Goal: Task Accomplishment & Management: Complete application form

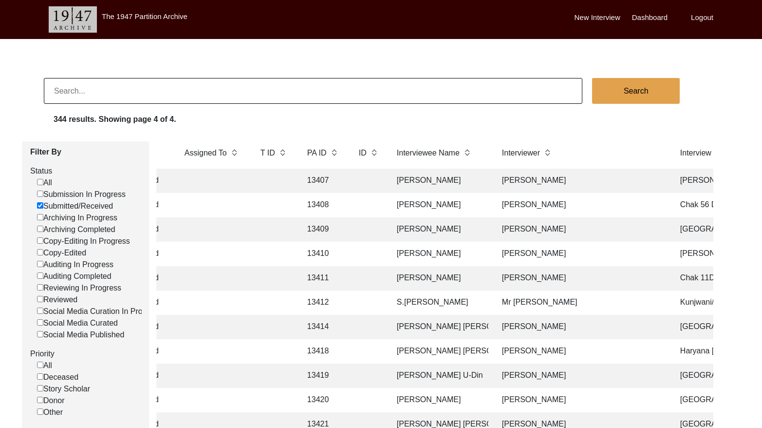
drag, startPoint x: 110, startPoint y: 87, endPoint x: 120, endPoint y: 93, distance: 11.6
click at [110, 89] on input at bounding box center [313, 91] width 539 height 26
paste input "[PERSON_NAME] [PERSON_NAME]"
type input "[PERSON_NAME] [PERSON_NAME]"
checkbox input "false"
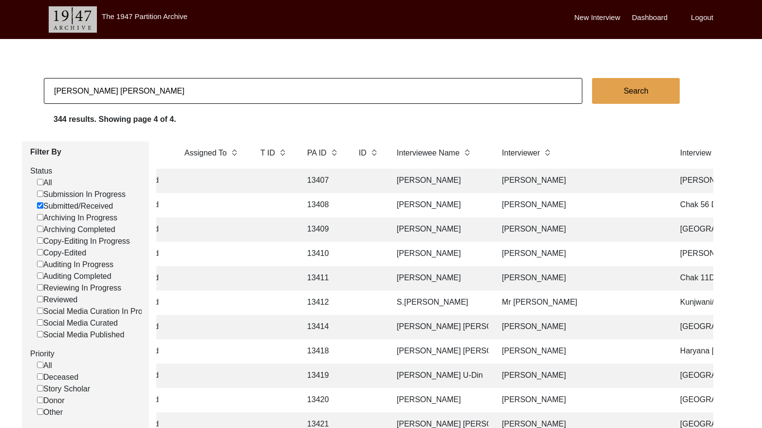
checkbox input "false"
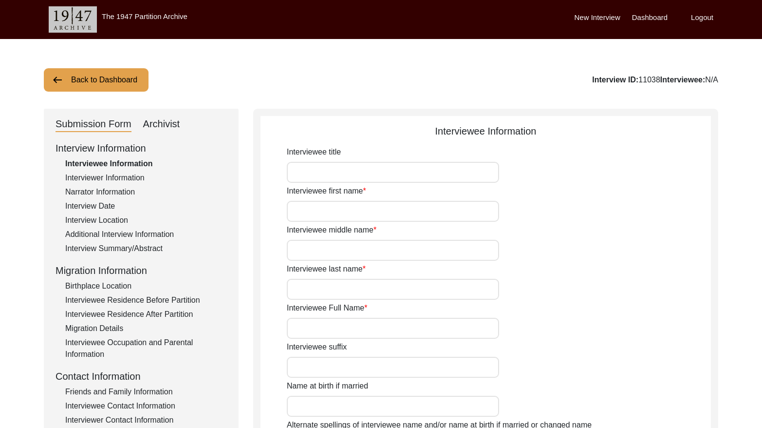
type input "Mrs."
type input "Mohini"
type input "[PERSON_NAME]"
type input "Menda"
type input "[PERSON_NAME] [PERSON_NAME]"
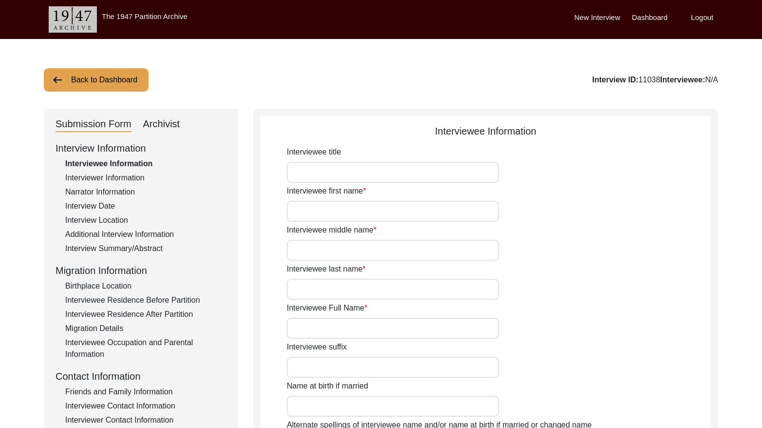
type input "1937"
type input "89"
type input "[DEMOGRAPHIC_DATA]"
type input "Sindhi"
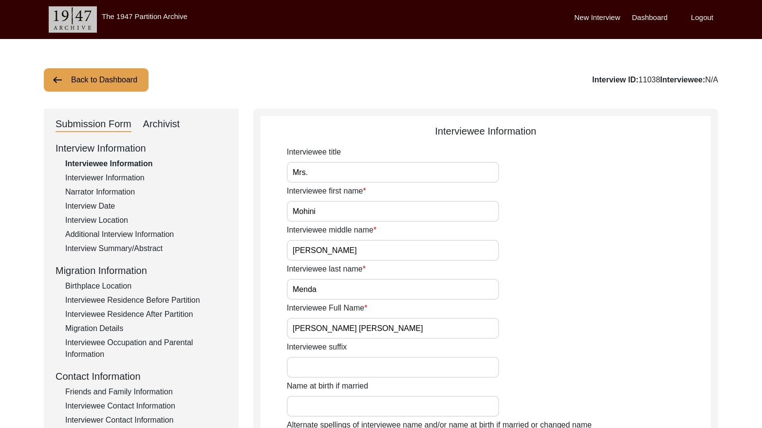
type input "Hindi"
type input "[DEMOGRAPHIC_DATA]"
click at [163, 117] on div "Archivist" at bounding box center [161, 124] width 37 height 16
select select "Reviewing In Progress"
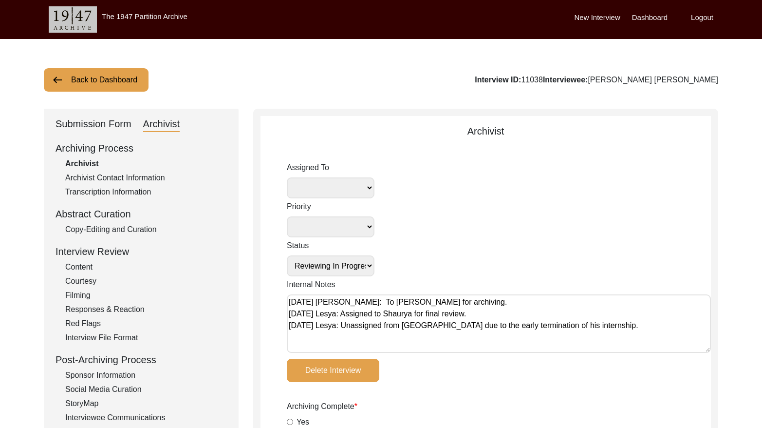
drag, startPoint x: 580, startPoint y: 79, endPoint x: 563, endPoint y: 78, distance: 17.5
click at [563, 78] on div "Interview ID: 11038 Interviewee: [PERSON_NAME] [PERSON_NAME]" at bounding box center [596, 80] width 243 height 12
copy div "11038"
click at [128, 80] on button "Back to Dashboard" at bounding box center [96, 79] width 105 height 23
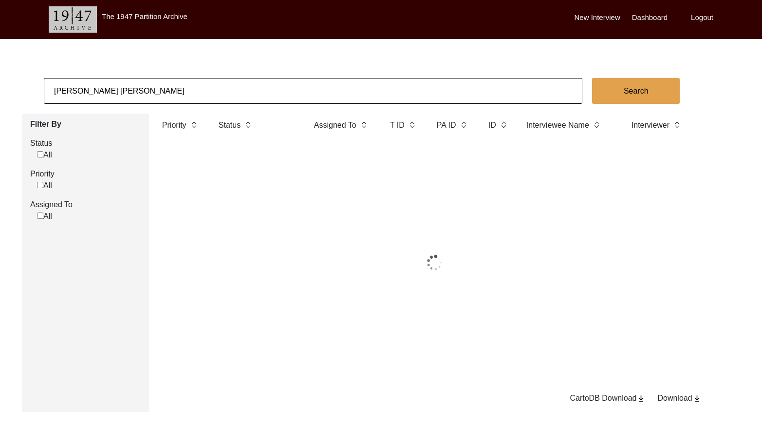
click at [158, 93] on input "[PERSON_NAME] [PERSON_NAME]" at bounding box center [313, 91] width 539 height 26
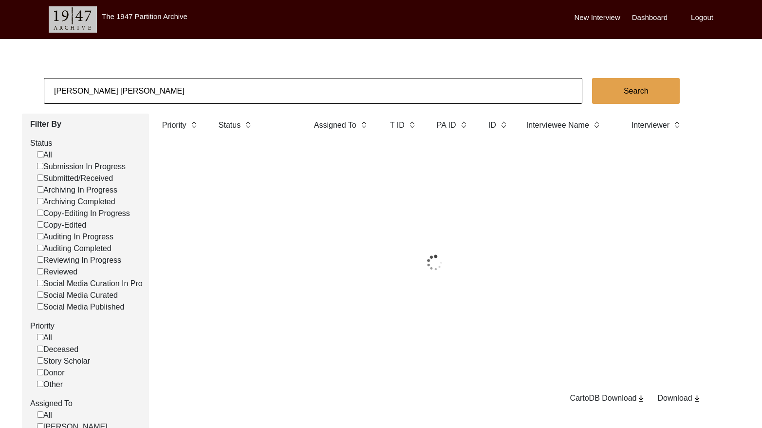
click at [158, 93] on input "[PERSON_NAME] [PERSON_NAME]" at bounding box center [313, 91] width 539 height 26
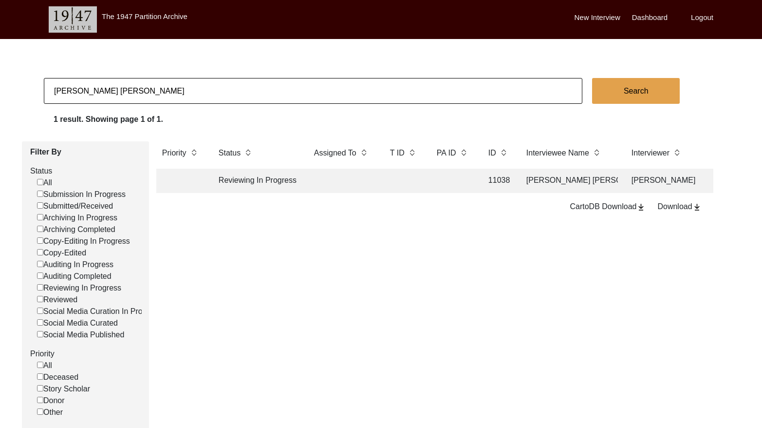
paste input "[PERSON_NAME] [PERSON_NAME]"
type input "[PERSON_NAME] [PERSON_NAME]"
checkbox input "false"
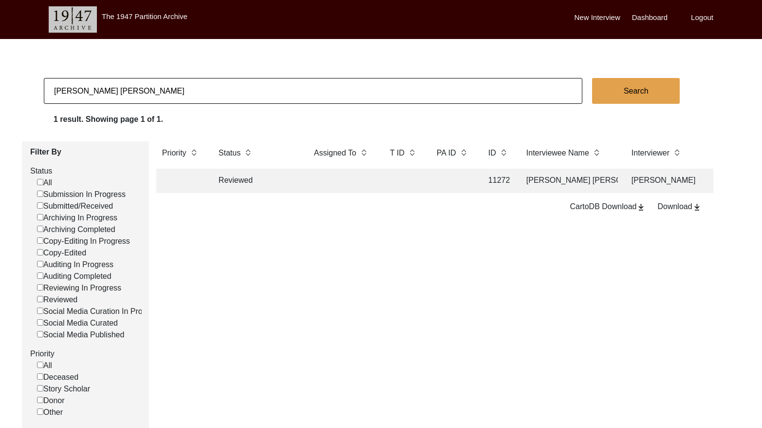
click at [471, 180] on td at bounding box center [453, 180] width 44 height 24
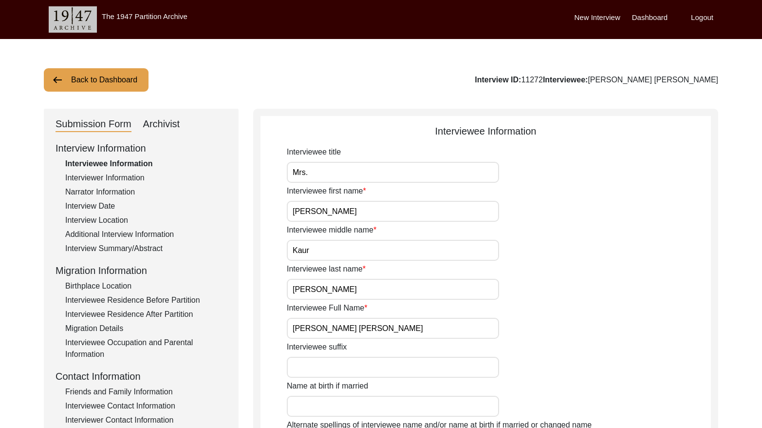
drag, startPoint x: 168, startPoint y: 124, endPoint x: 219, endPoint y: 124, distance: 51.1
click at [170, 124] on div "Archivist" at bounding box center [161, 124] width 37 height 16
select select "Reviewed"
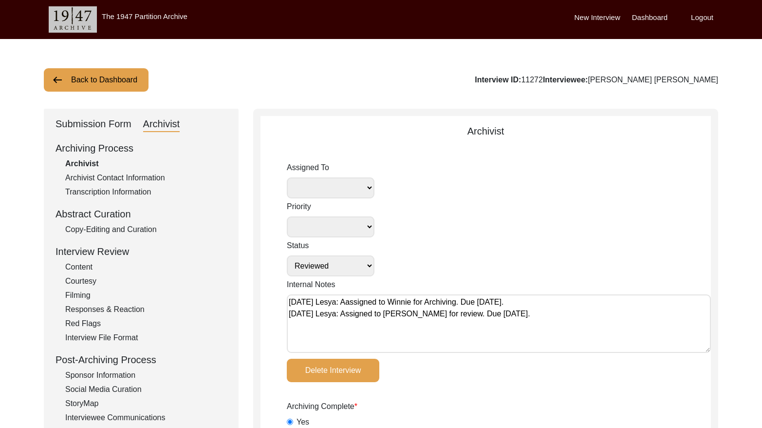
click at [115, 75] on button "Back to Dashboard" at bounding box center [96, 79] width 105 height 23
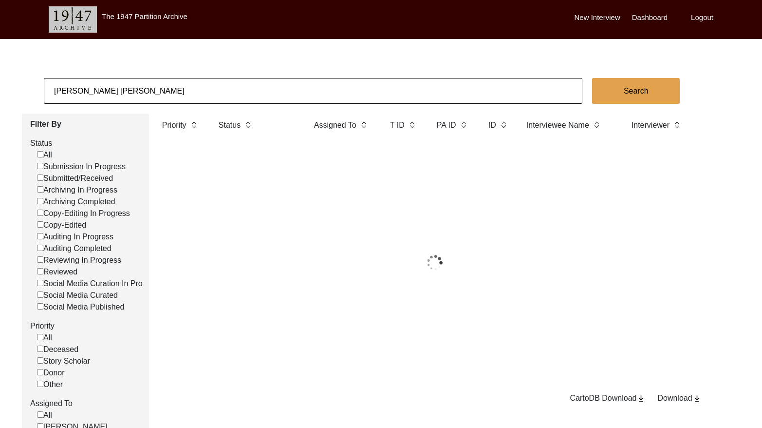
click at [192, 85] on input "[PERSON_NAME] [PERSON_NAME]" at bounding box center [313, 91] width 539 height 26
click at [193, 85] on input "[PERSON_NAME] [PERSON_NAME]" at bounding box center [313, 91] width 539 height 26
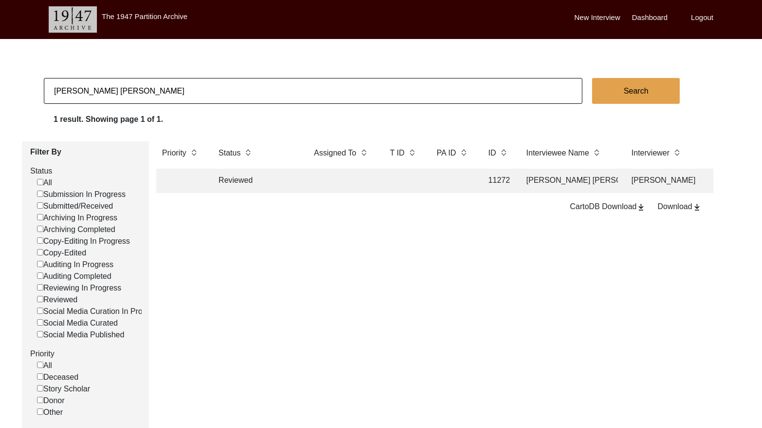
click at [193, 85] on input "[PERSON_NAME] [PERSON_NAME]" at bounding box center [313, 91] width 539 height 26
click at [199, 86] on input "[PERSON_NAME] [PERSON_NAME]" at bounding box center [313, 91] width 539 height 26
click at [199, 87] on input "[PERSON_NAME] [PERSON_NAME]" at bounding box center [313, 91] width 539 height 26
paste input "[PERSON_NAME]"
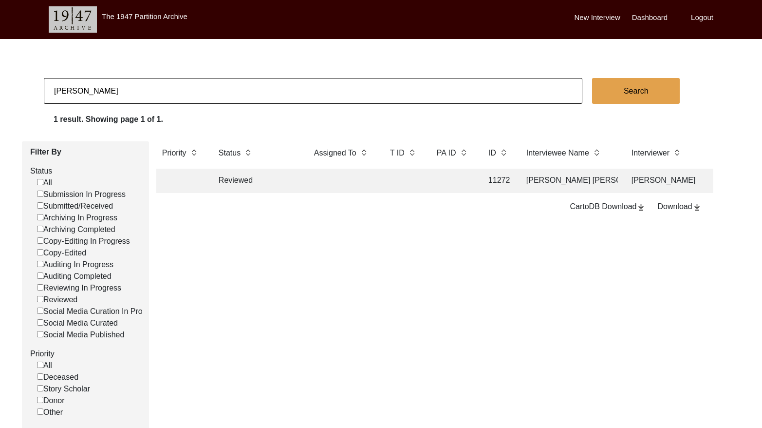
type input "[PERSON_NAME]"
checkbox input "false"
click at [159, 93] on input "[PERSON_NAME]" at bounding box center [313, 91] width 539 height 26
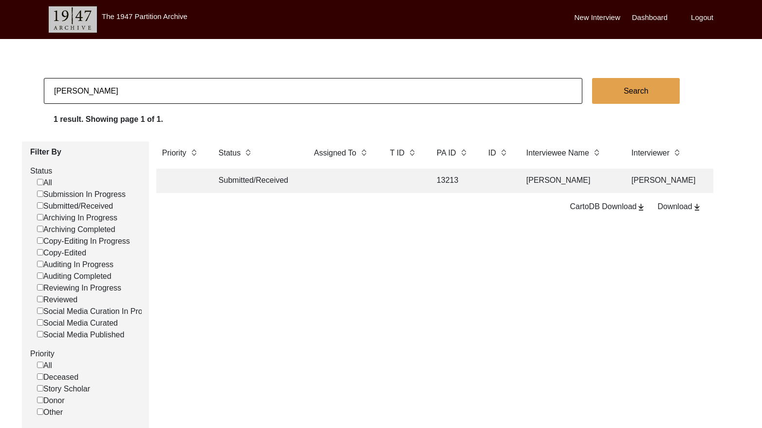
click at [159, 93] on input "[PERSON_NAME]" at bounding box center [313, 91] width 539 height 26
click at [159, 94] on input "[PERSON_NAME]" at bounding box center [313, 91] width 539 height 26
paste input "[PERSON_NAME]"
type input "[PERSON_NAME]"
checkbox input "false"
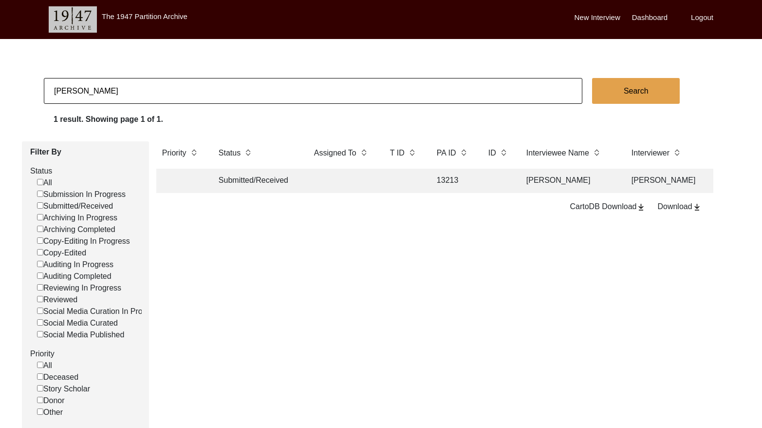
checkbox input "false"
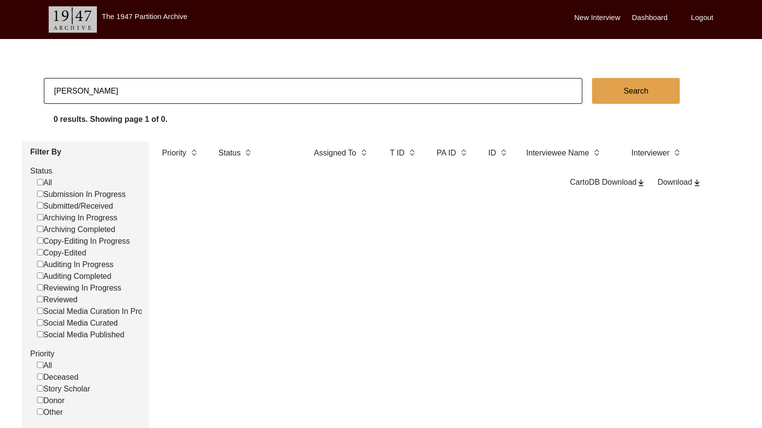
drag, startPoint x: 79, startPoint y: 89, endPoint x: 16, endPoint y: 89, distance: 63.3
click at [16, 89] on app-records-search "[PERSON_NAME] Search 0 results. Showing page 1 of 0. Filter By Status All Submi…" at bounding box center [381, 296] width 762 height 436
type input "[PERSON_NAME]"
checkbox input "false"
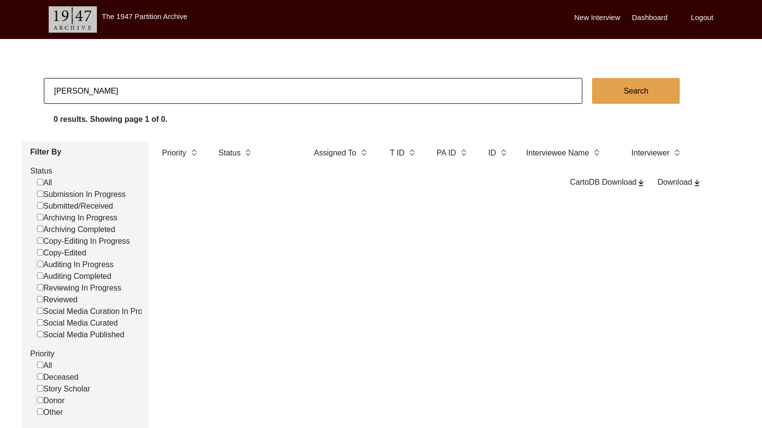
checkbox input "false"
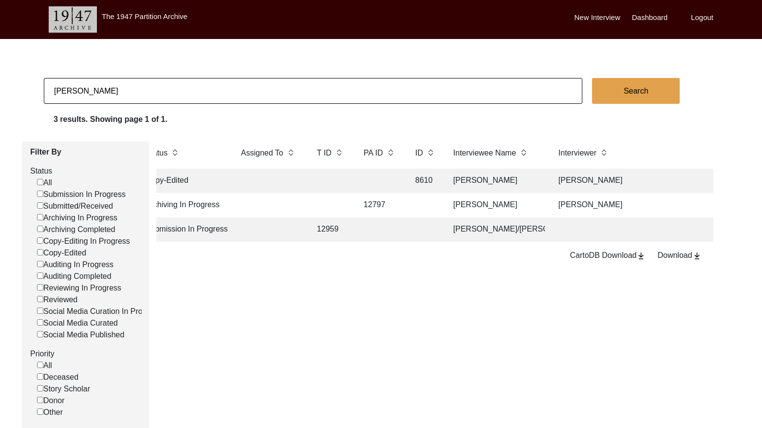
scroll to position [0, 77]
click at [460, 184] on td "[PERSON_NAME]" at bounding box center [491, 180] width 97 height 24
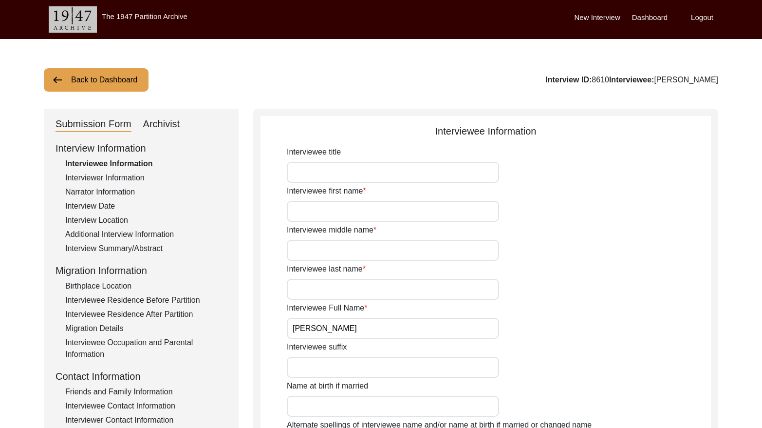
drag, startPoint x: 156, startPoint y: 123, endPoint x: 208, endPoint y: 133, distance: 53.6
click at [156, 123] on div "Archivist" at bounding box center [161, 124] width 37 height 16
select select "Copy-Edited"
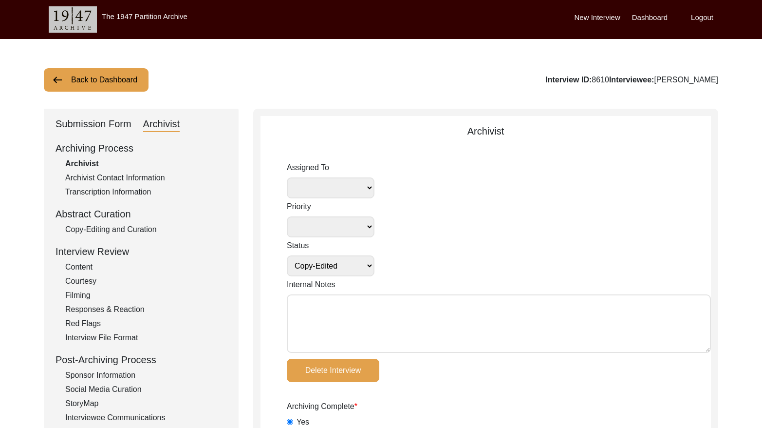
click at [112, 79] on button "Back to Dashboard" at bounding box center [96, 79] width 105 height 23
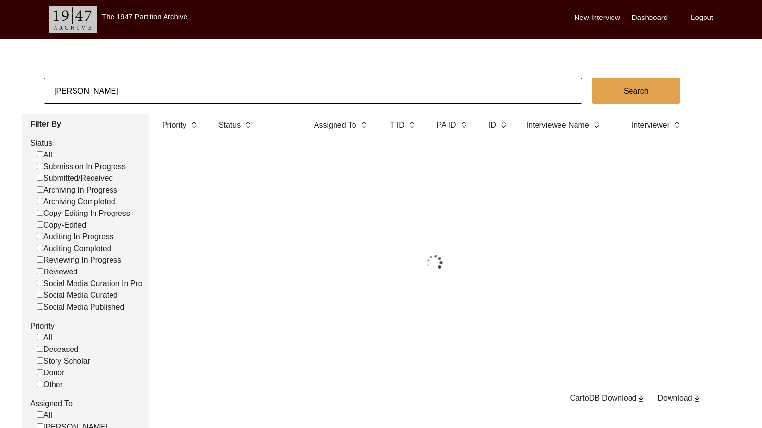
click at [188, 88] on input "[PERSON_NAME]" at bounding box center [313, 91] width 539 height 26
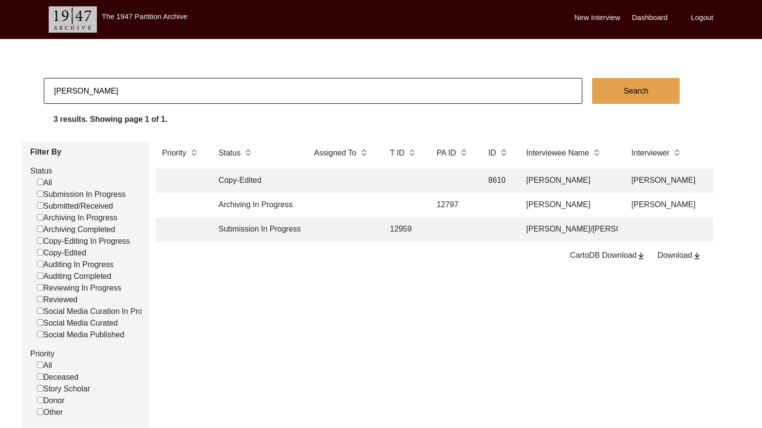
click at [188, 88] on input "[PERSON_NAME]" at bounding box center [313, 91] width 539 height 26
paste input "[DEMOGRAPHIC_DATA][PERSON_NAME]"
type input "[DEMOGRAPHIC_DATA][PERSON_NAME]"
checkbox input "false"
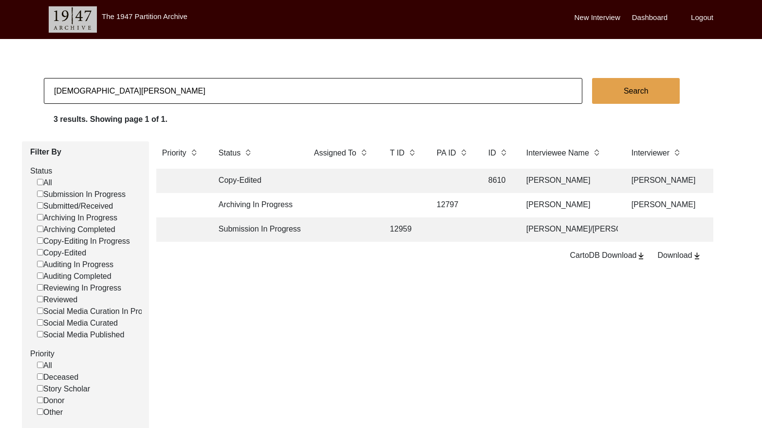
checkbox input "false"
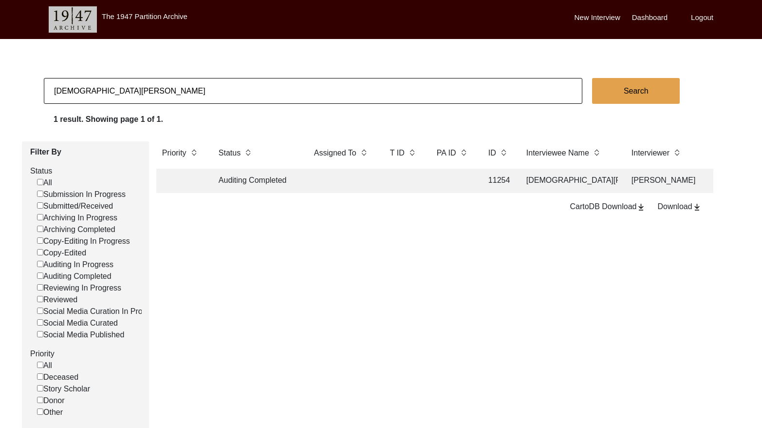
click at [406, 184] on td at bounding box center [403, 180] width 39 height 24
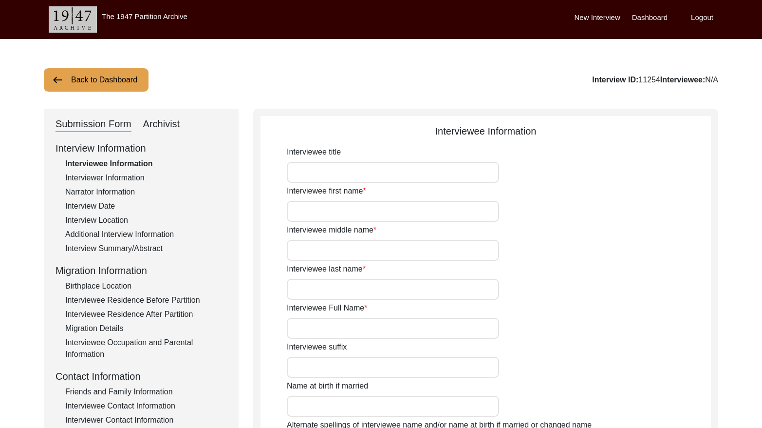
type input "Mrs."
type input "[DEMOGRAPHIC_DATA]"
type input "N/A"
type input "[PERSON_NAME]"
type input "[DEMOGRAPHIC_DATA][PERSON_NAME]"
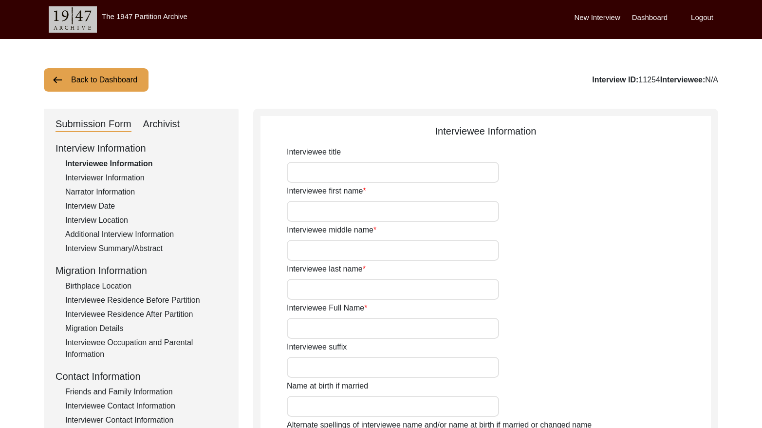
type input "[PERSON_NAME]"
type input "[DATE]"
type input "85"
type input "[DEMOGRAPHIC_DATA]"
type input "N/A"
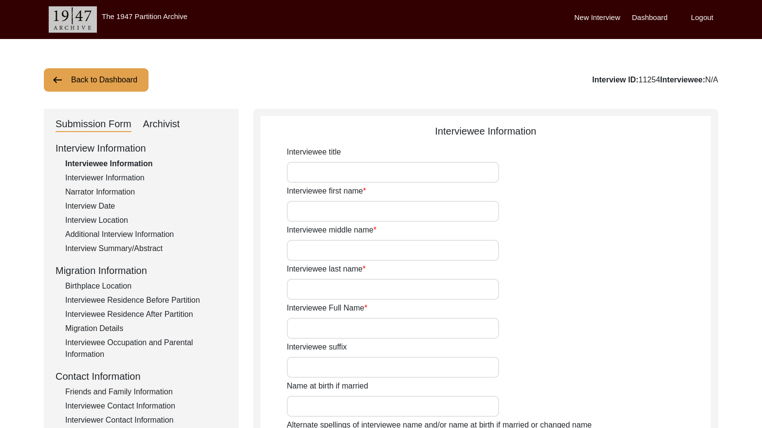
type input "Bengali"
type input "[DEMOGRAPHIC_DATA]"
type input "Indian (Bengali)"
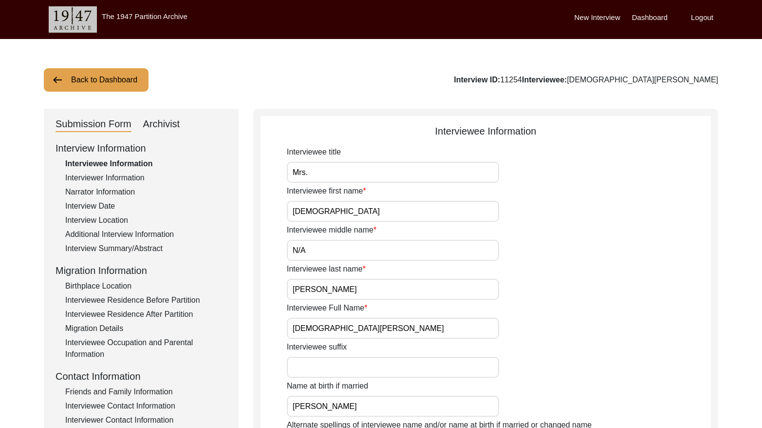
click at [177, 127] on div "Archivist" at bounding box center [161, 124] width 37 height 16
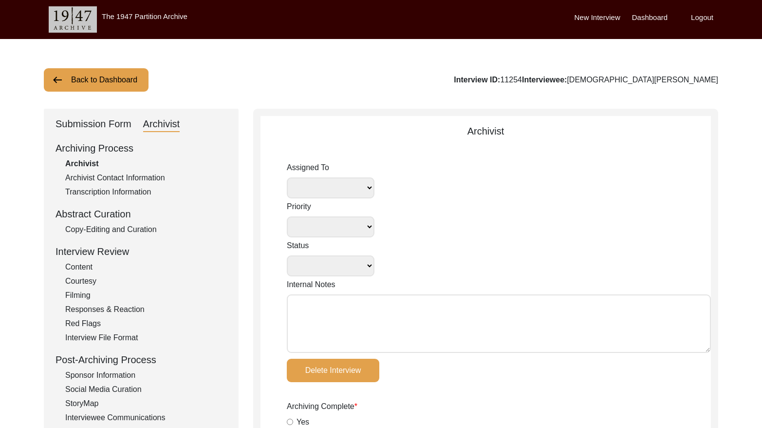
select select
select select "Auditing Completed"
type textarea "[DATE] Lesya: Assigned to Winnie for archiving. Final draft due [DATE] 2:00pm P…"
type textarea "[DATE]: Winnie edits interviewee information, title: changed from blank to "Mrs…"
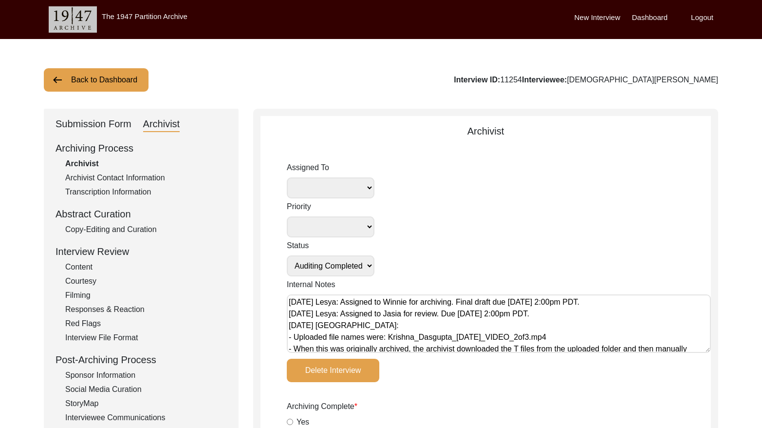
radio input "true"
type input "1:04:15"
radio input "true"
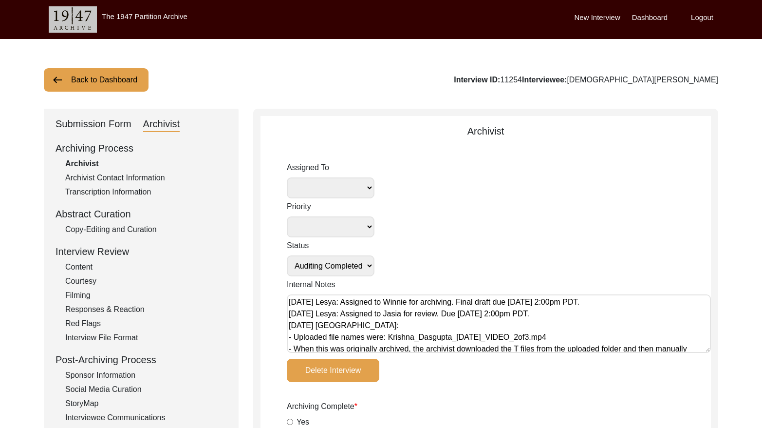
radio input "true"
type input "22"
type input "mp4"
type input "n/a"
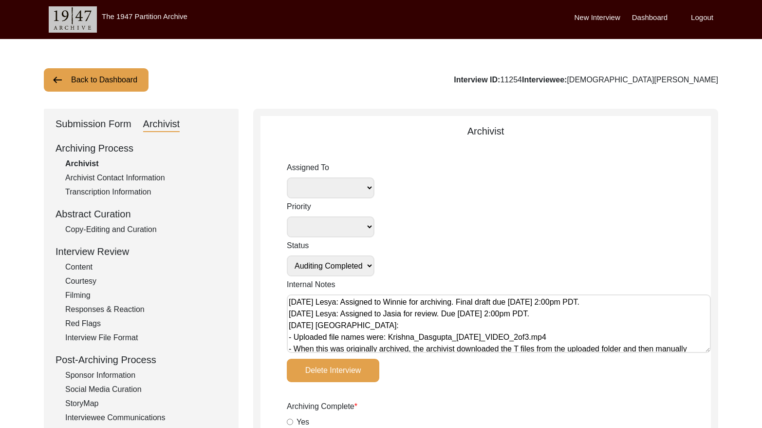
type input "9.74 GB"
select select
click at [119, 79] on button "Back to Dashboard" at bounding box center [96, 79] width 105 height 23
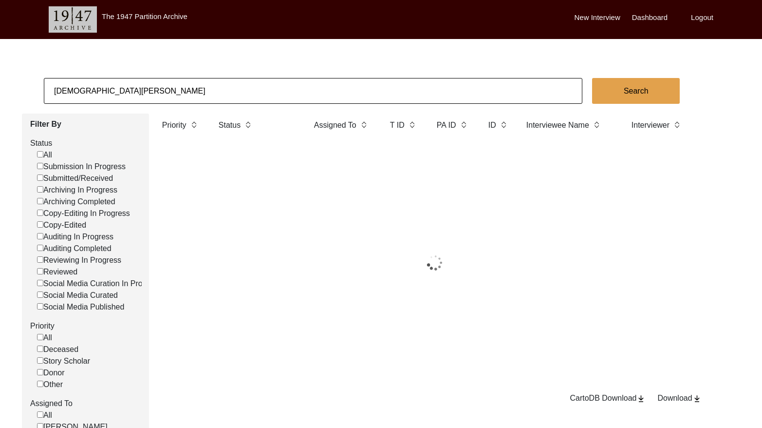
click at [292, 94] on input "[DEMOGRAPHIC_DATA][PERSON_NAME]" at bounding box center [313, 91] width 539 height 26
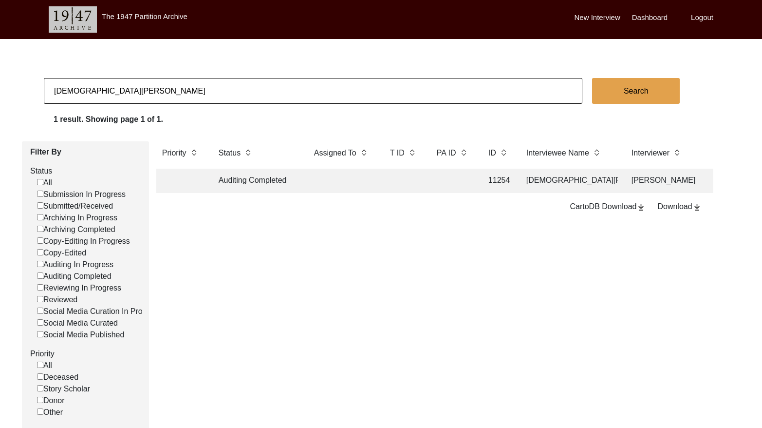
click at [292, 94] on input "[DEMOGRAPHIC_DATA][PERSON_NAME]" at bounding box center [313, 91] width 539 height 26
type input "13213"
checkbox input "false"
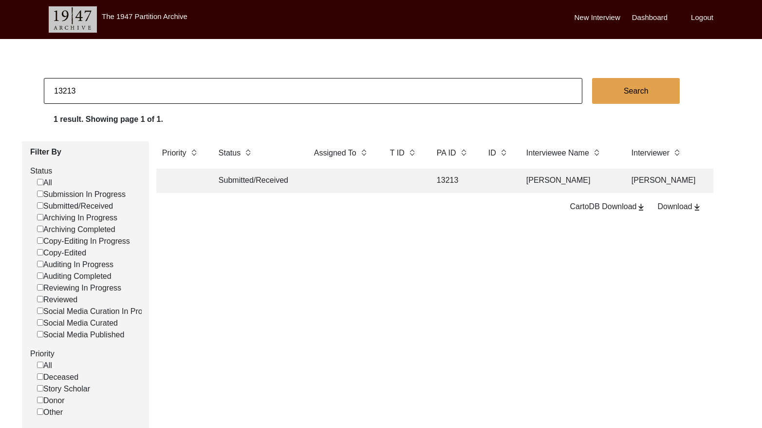
click at [511, 181] on td at bounding box center [498, 180] width 30 height 24
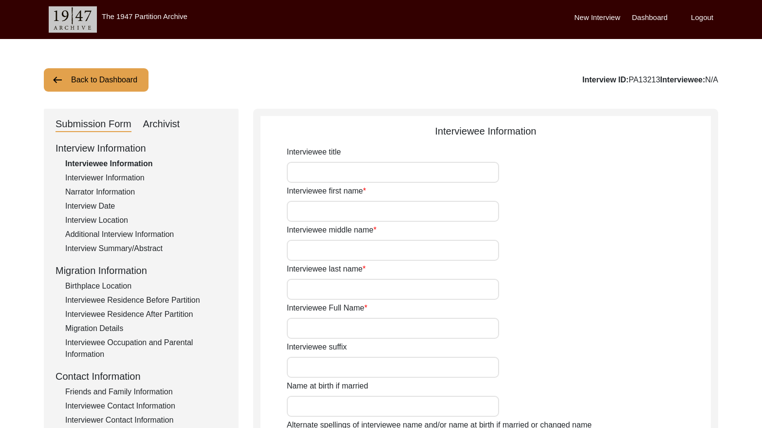
type input "[PERSON_NAME]"
type input "n/a"
type input "[PERSON_NAME]"
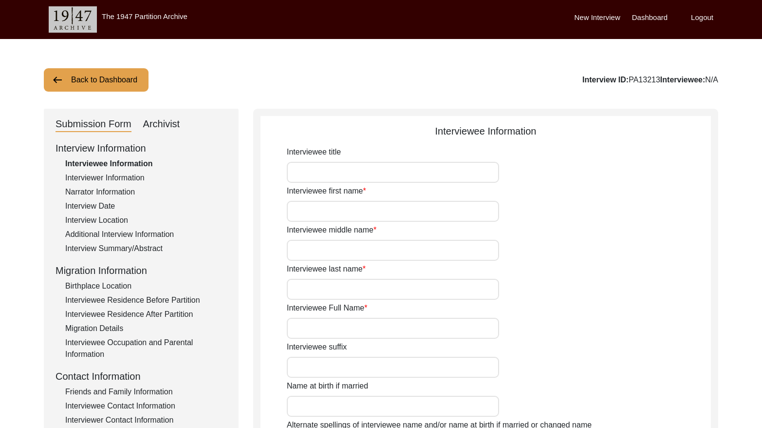
type input "[DATE]"
type input "83"
type input "[DEMOGRAPHIC_DATA]"
type input "Bengali"
type input "[DEMOGRAPHIC_DATA]"
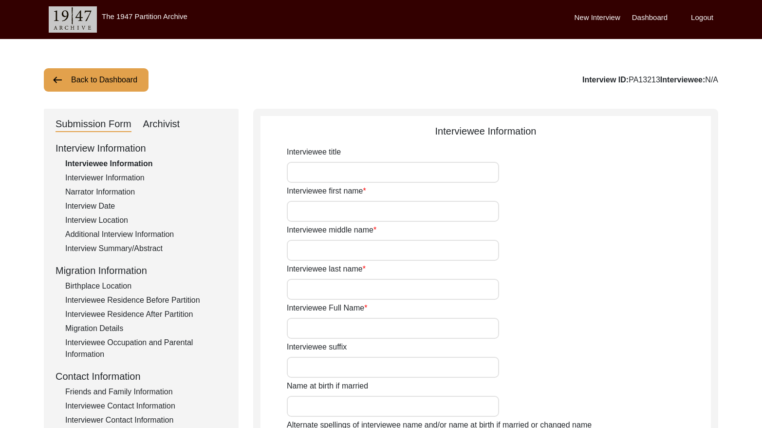
type input "Bengali"
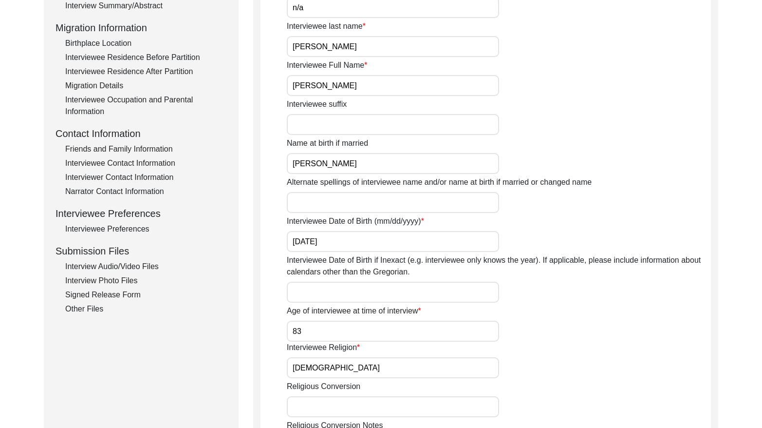
scroll to position [278, 0]
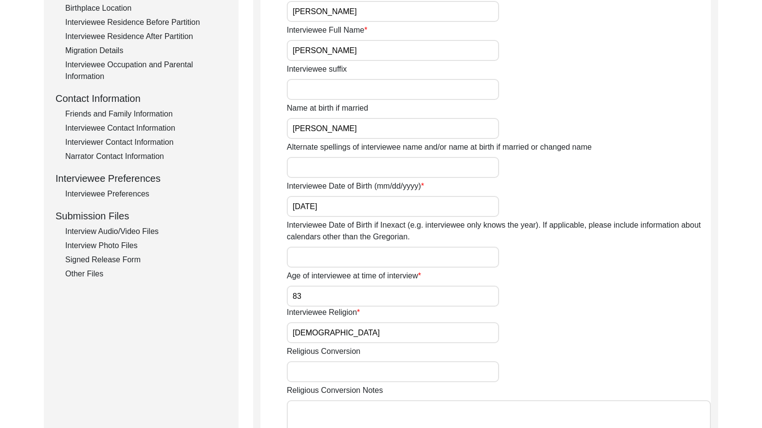
click at [129, 245] on div "Interview Photo Files" at bounding box center [146, 246] width 162 height 12
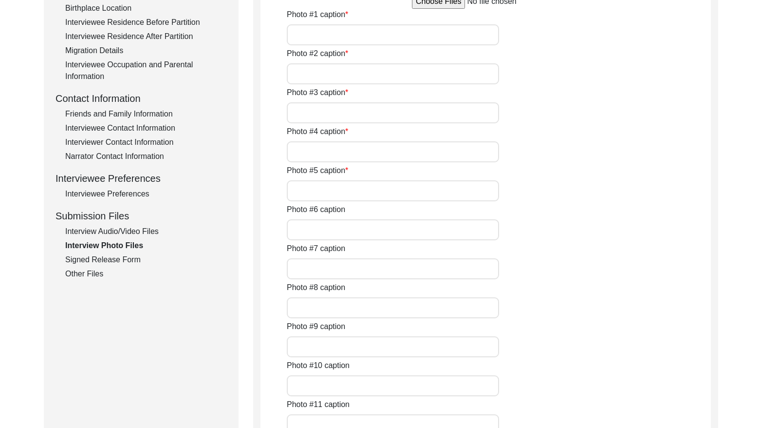
type input "Getting Ready for the interview"
type input "Mother of the interviewee"
type input "Picture of the interviewee"
type input "The grand-daughter of the interviewee"
type input "Along with her daughter"
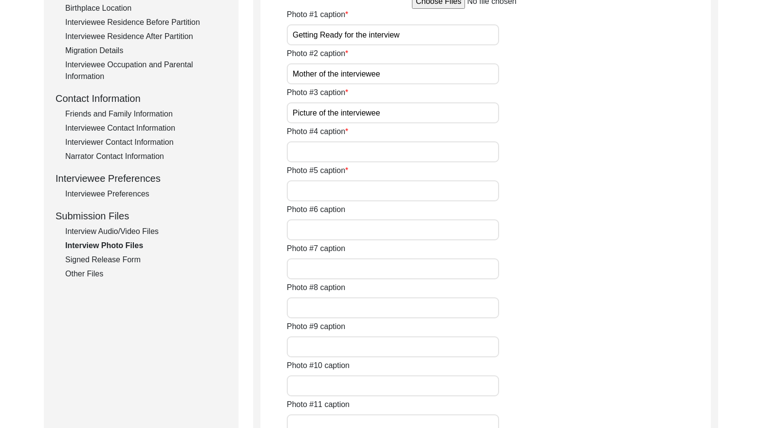
type input "1"
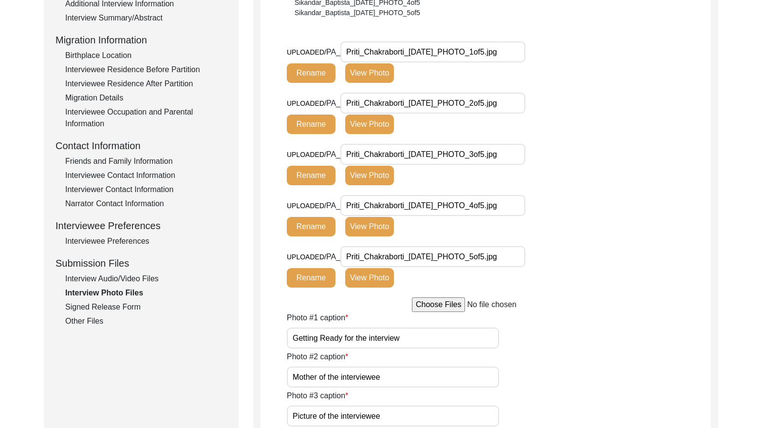
scroll to position [215, 0]
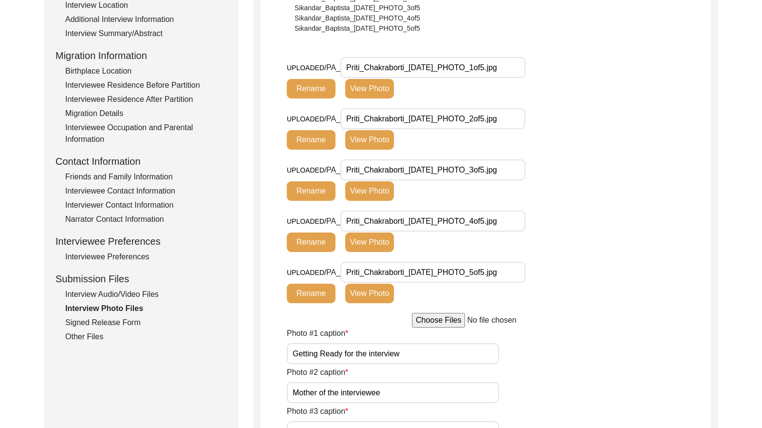
click at [381, 94] on button "View Photo" at bounding box center [369, 88] width 49 height 19
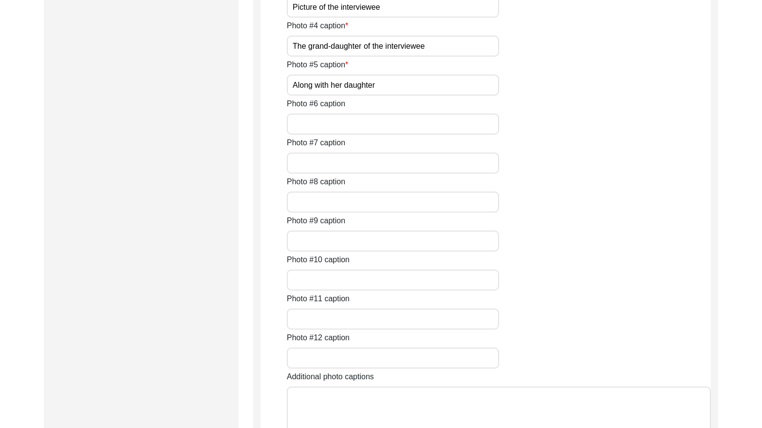
scroll to position [698, 0]
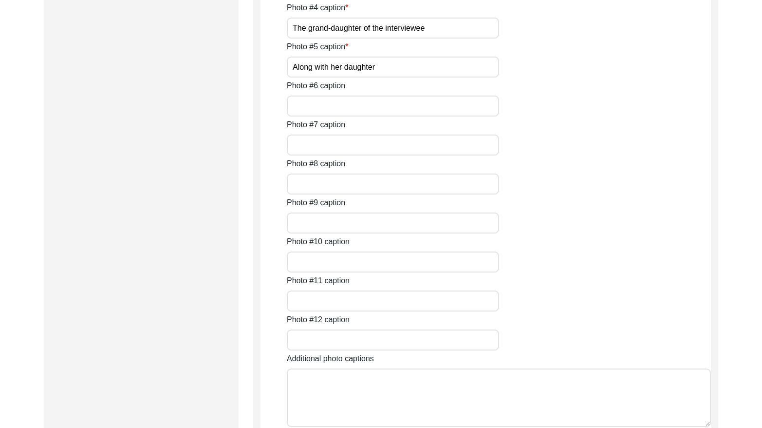
scroll to position [690, 0]
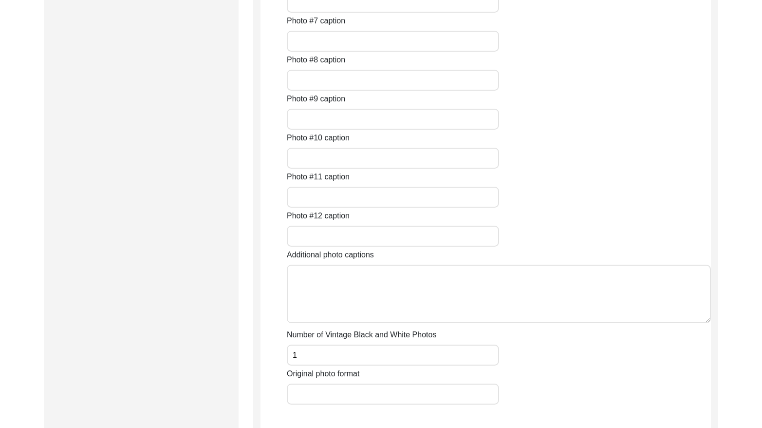
scroll to position [852, 0]
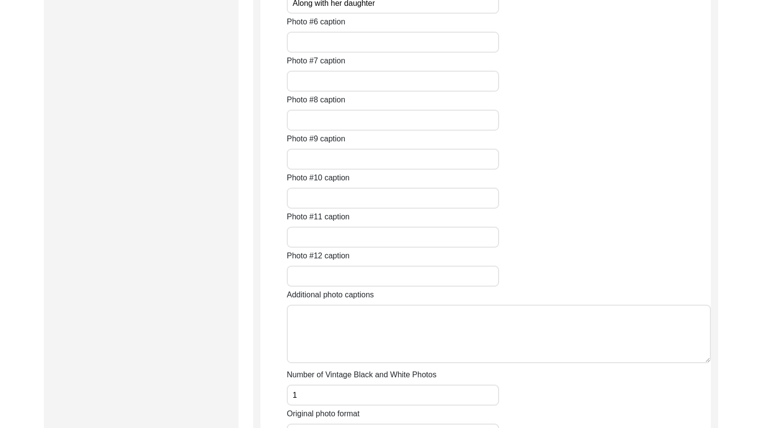
scroll to position [780, 0]
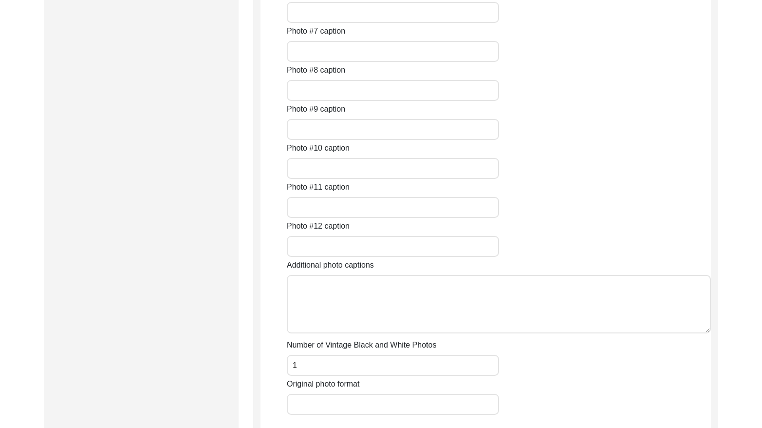
drag, startPoint x: 378, startPoint y: 223, endPoint x: 391, endPoint y: 217, distance: 15.0
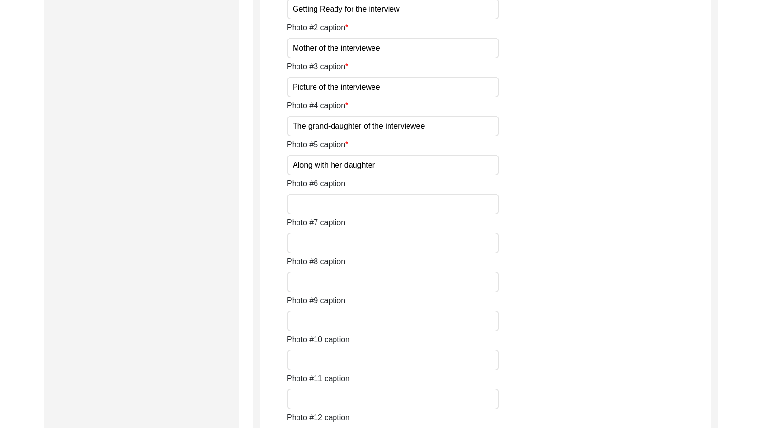
scroll to position [599, 0]
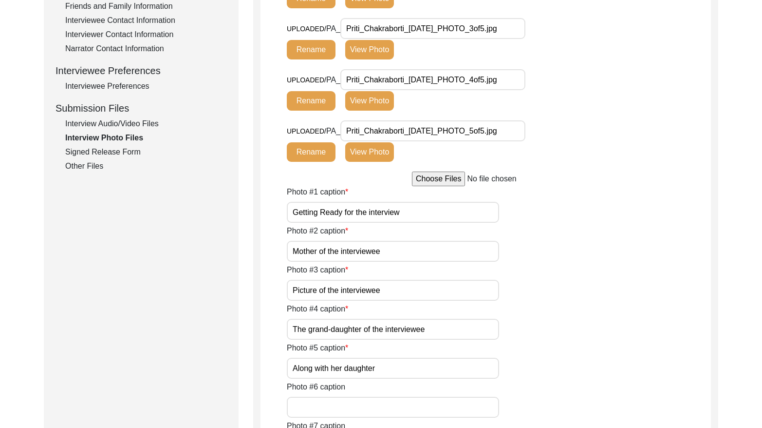
scroll to position [383, 0]
